Goal: Information Seeking & Learning: Compare options

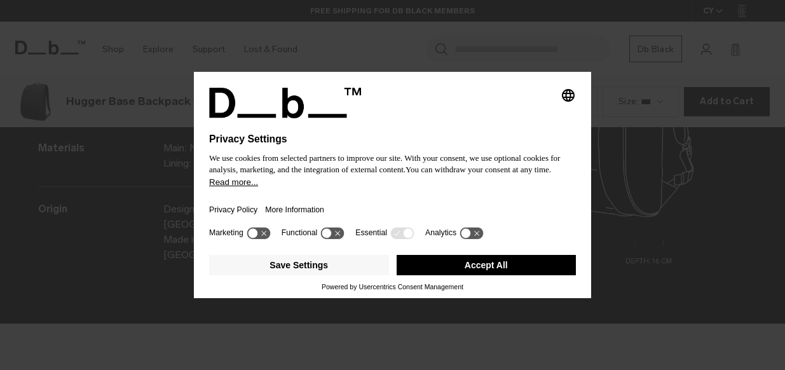
scroll to position [1480, 0]
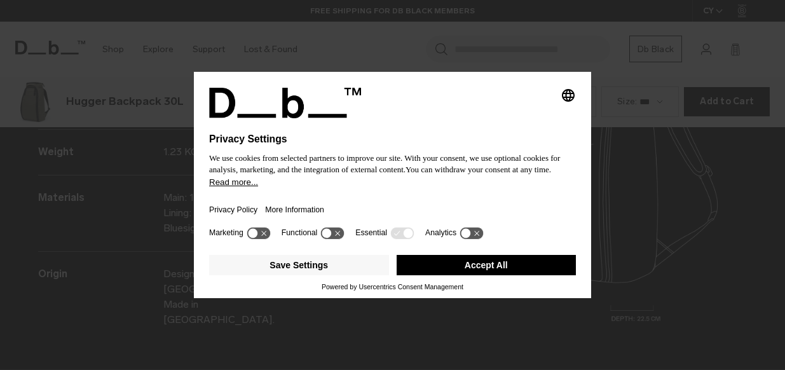
scroll to position [1480, 0]
